Goal: Transaction & Acquisition: Purchase product/service

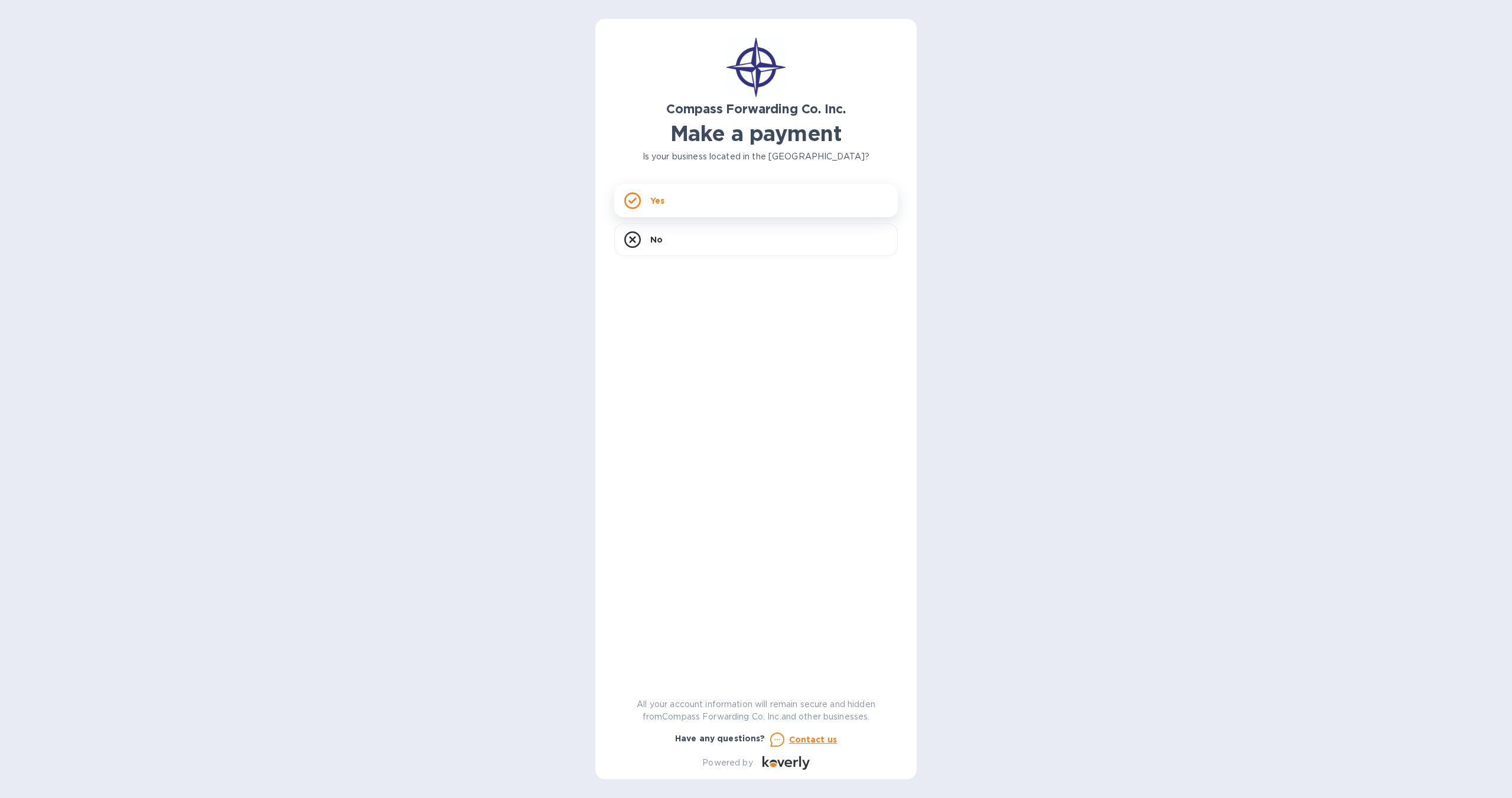
click at [672, 199] on div "Yes" at bounding box center [756, 201] width 283 height 33
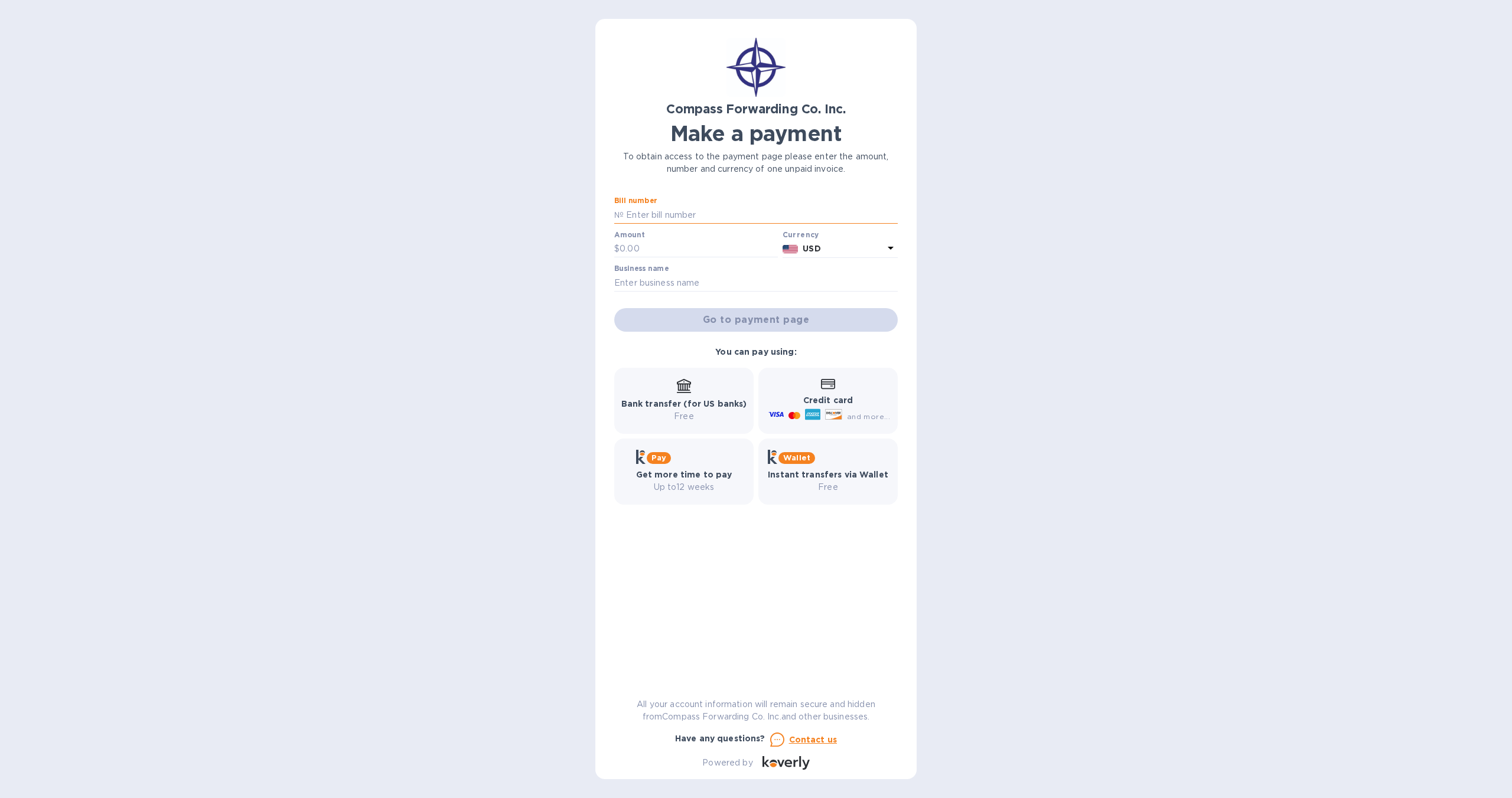
click at [672, 214] on input "text" at bounding box center [761, 215] width 274 height 18
click at [554, 267] on div "Compass Forwarding Co. Inc. Make a payment To obtain access to the payment page…" at bounding box center [756, 399] width 1512 height 798
click at [687, 383] on icon at bounding box center [684, 386] width 14 height 14
click at [710, 211] on input "text" at bounding box center [761, 215] width 274 height 18
click at [1003, 162] on div "Compass Forwarding Co. Inc. Make a payment To obtain access to the payment page…" at bounding box center [756, 399] width 1512 height 798
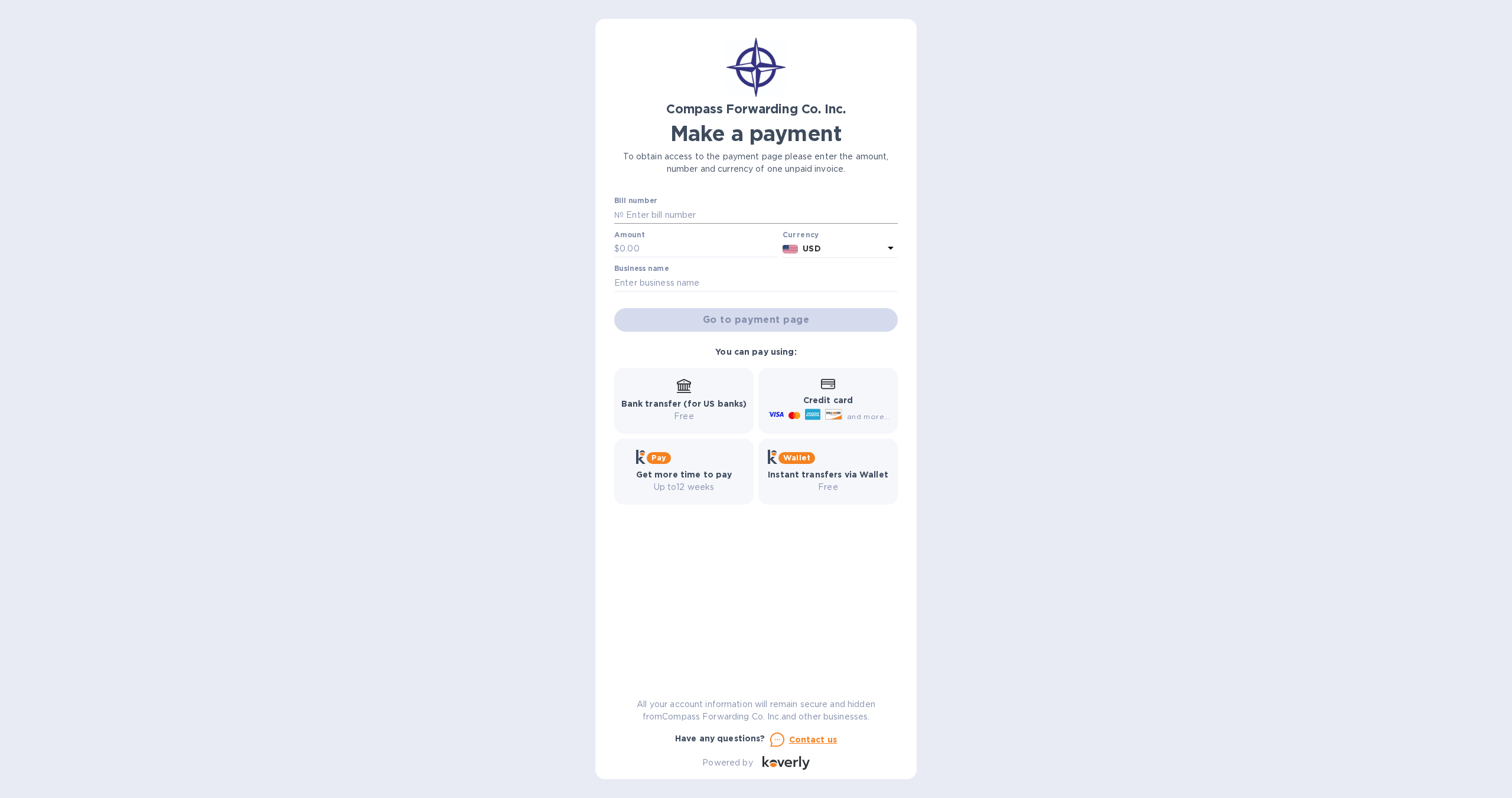
click at [696, 211] on input "text" at bounding box center [761, 215] width 274 height 18
click at [920, 137] on div "Compass Forwarding Co. Inc. Make a payment To obtain access to the payment page…" at bounding box center [756, 399] width 1512 height 798
click at [784, 283] on input "text" at bounding box center [756, 282] width 283 height 18
type input "PediaGroup, LLC"
click at [720, 248] on input "text" at bounding box center [698, 249] width 158 height 18
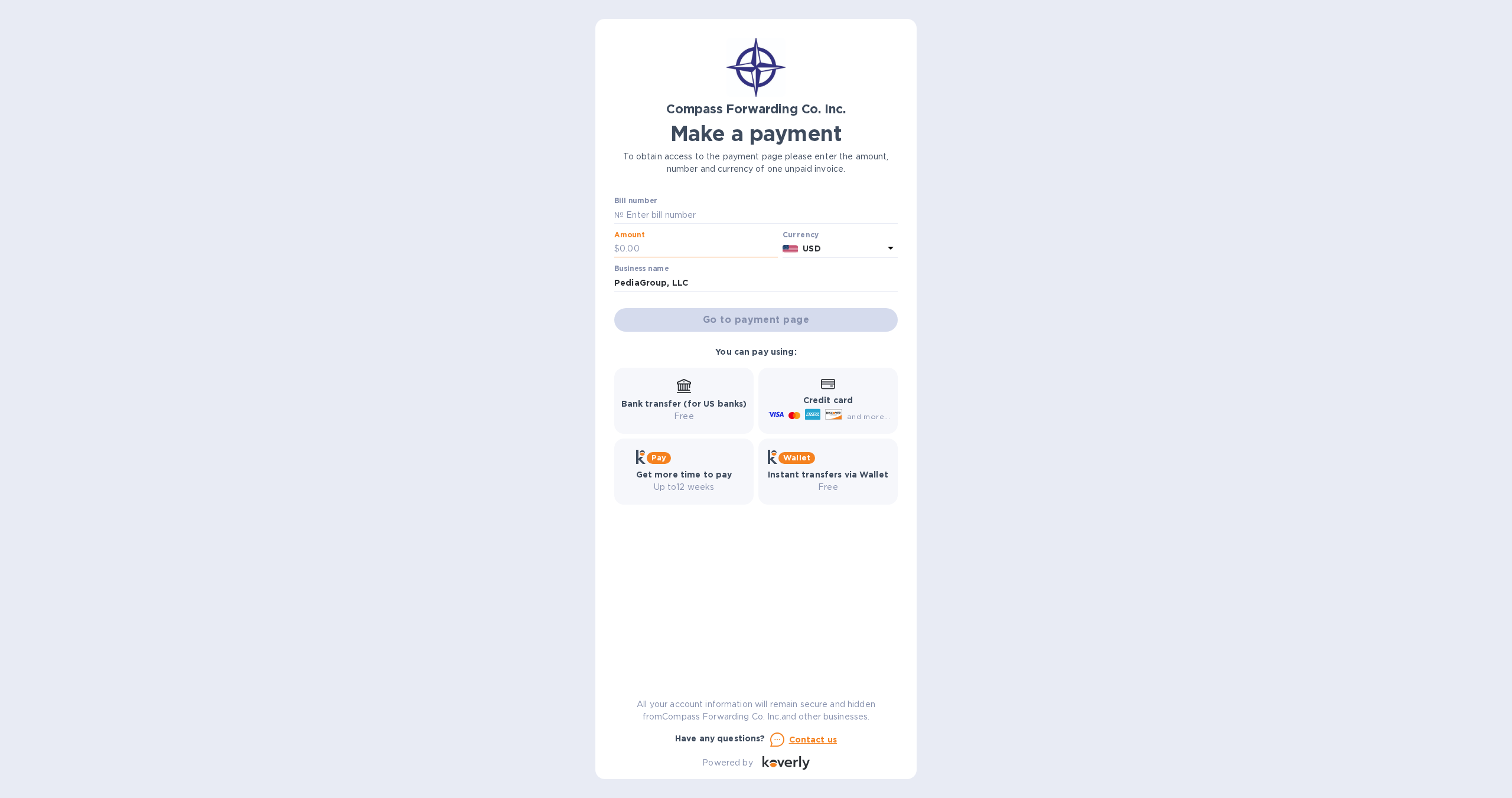
click at [669, 247] on input "text" at bounding box center [698, 249] width 158 height 18
paste input "689.00"
type input "689.00"
drag, startPoint x: 601, startPoint y: 239, endPoint x: 595, endPoint y: 238, distance: 6.1
click at [601, 239] on div "Compass Forwarding Co. Inc. Make a payment To obtain access to the payment page…" at bounding box center [756, 399] width 321 height 760
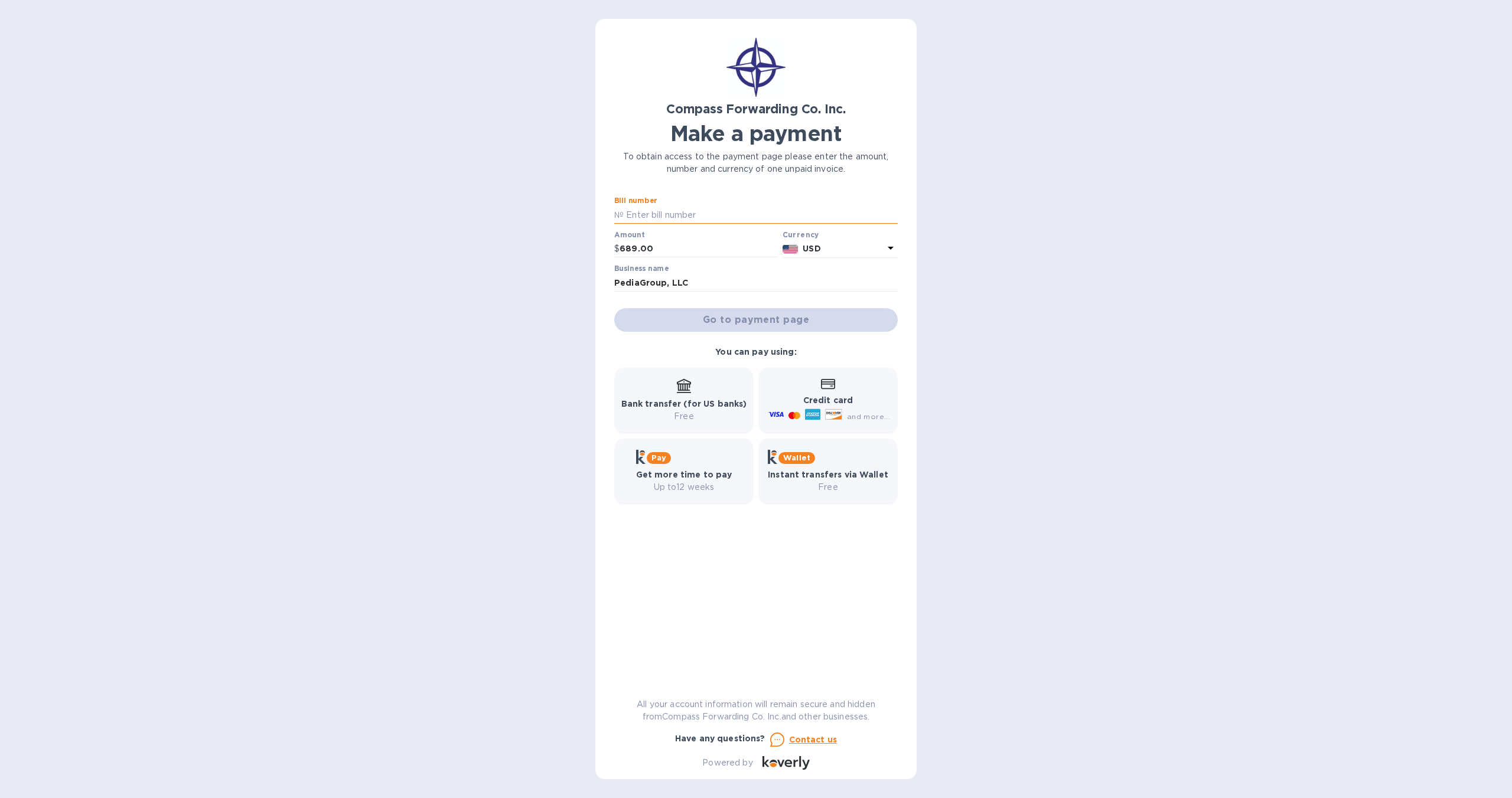
click at [703, 218] on input "text" at bounding box center [761, 215] width 274 height 18
paste input "SCOMOI00063139"
type input "SCOMOI00063139"
click at [873, 186] on div "Compass Forwarding Co. Inc. Make a payment To obtain access to the payment page…" at bounding box center [756, 404] width 283 height 732
click at [802, 323] on span "Go to payment page" at bounding box center [756, 319] width 265 height 14
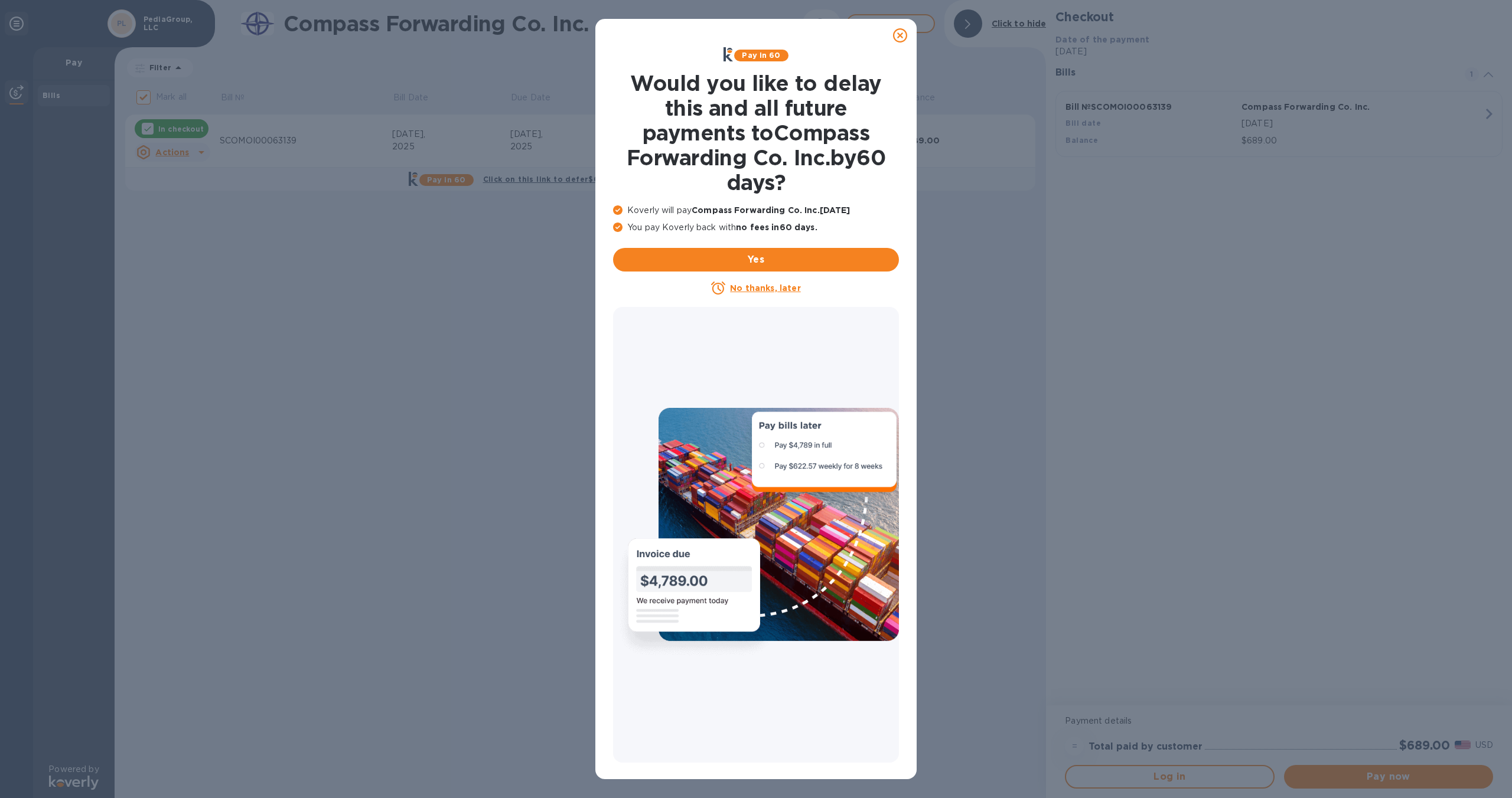
click at [776, 289] on u "No thanks, later" at bounding box center [765, 287] width 70 height 9
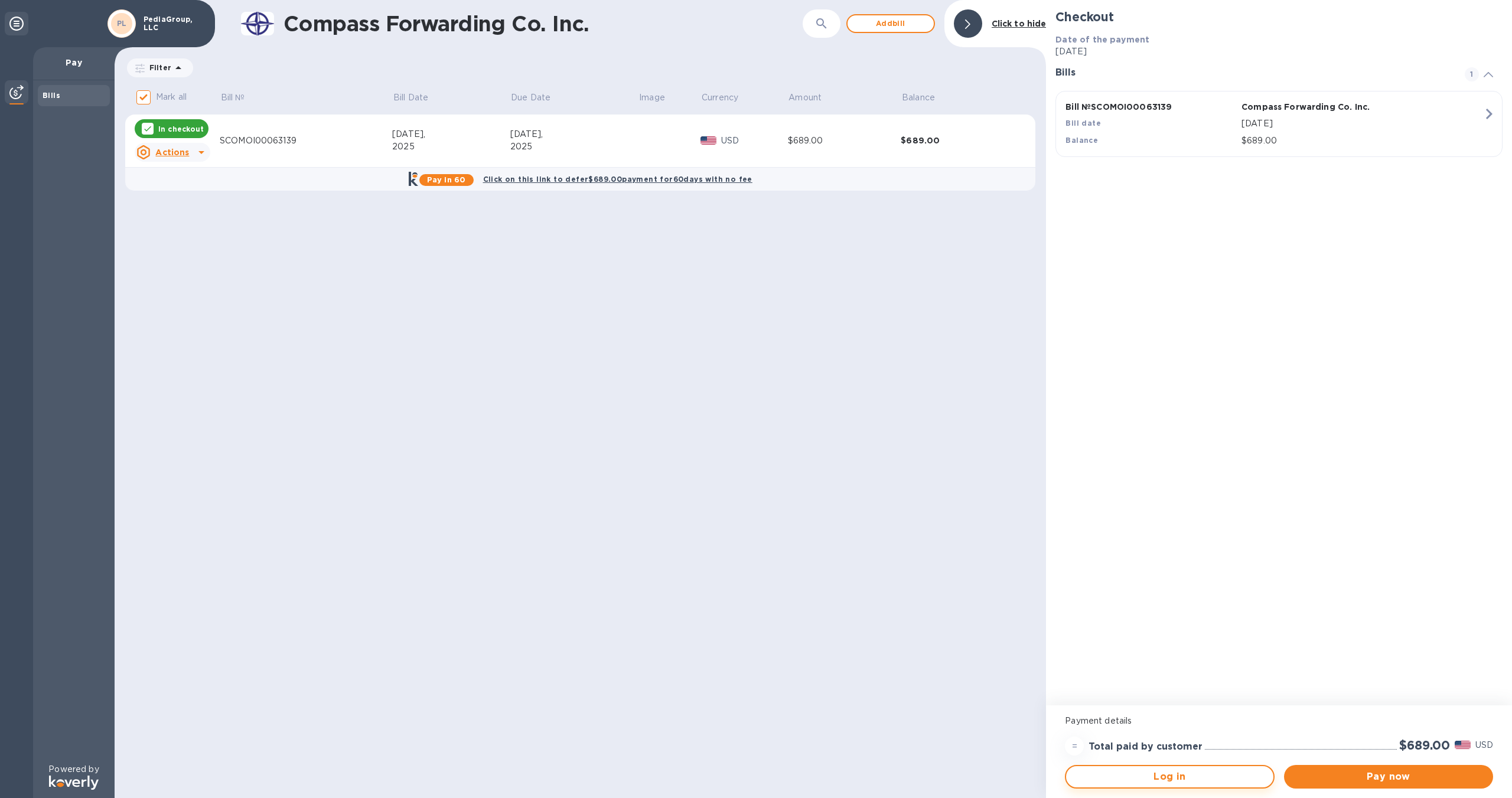
click at [1147, 778] on span "Log in" at bounding box center [1169, 776] width 188 height 14
